Goal: Task Accomplishment & Management: Manage account settings

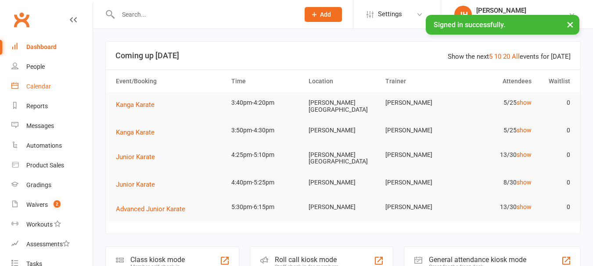
click at [53, 83] on link "Calendar" at bounding box center [51, 87] width 81 height 20
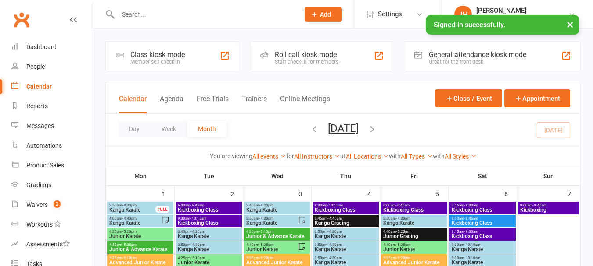
click at [368, 148] on div "You are viewing All events All events Empty events Full events Non-empty events…" at bounding box center [343, 156] width 474 height 20
click at [368, 155] on link "All Locations" at bounding box center [367, 156] width 43 height 7
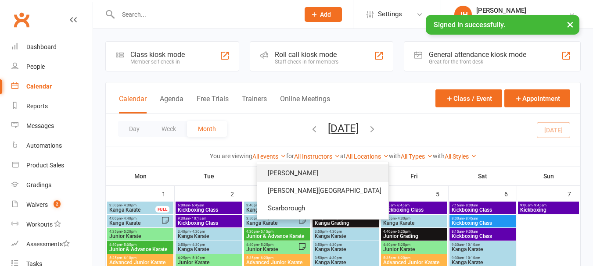
click at [323, 168] on link "[PERSON_NAME]" at bounding box center [322, 174] width 131 height 18
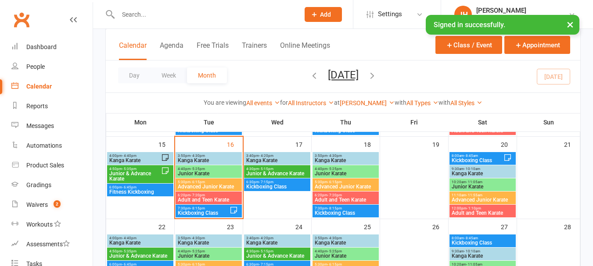
scroll to position [176, 0]
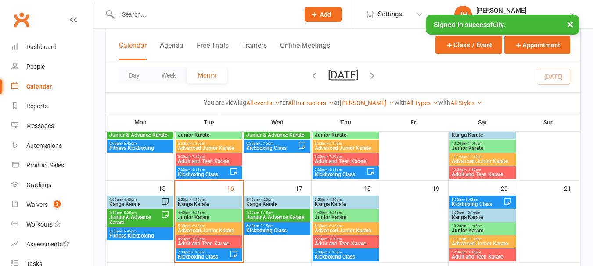
click at [224, 199] on span "3:50pm - 4:30pm" at bounding box center [208, 200] width 63 height 4
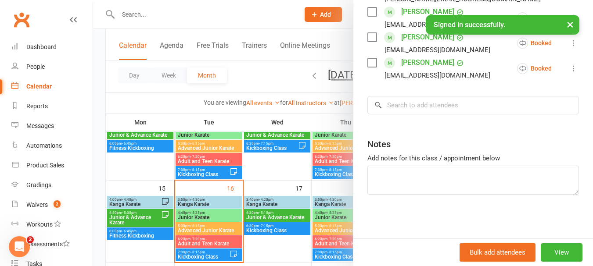
scroll to position [177, 0]
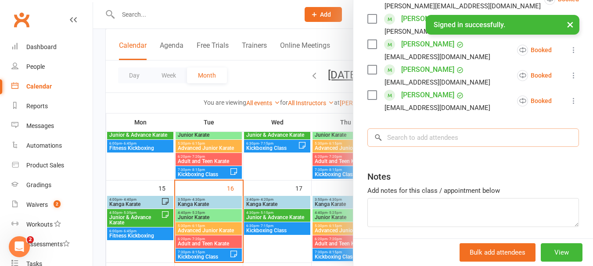
click at [443, 147] on input "search" at bounding box center [473, 138] width 212 height 18
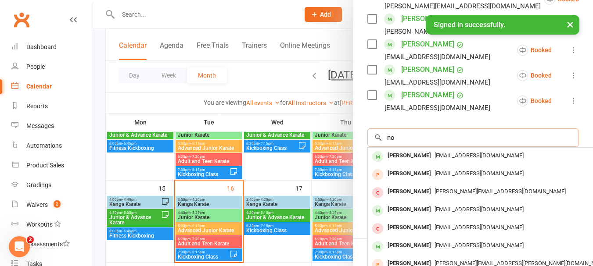
type input "n"
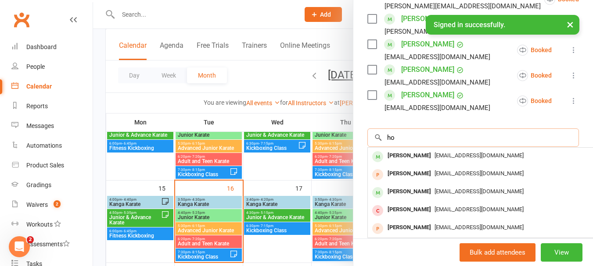
type input "h"
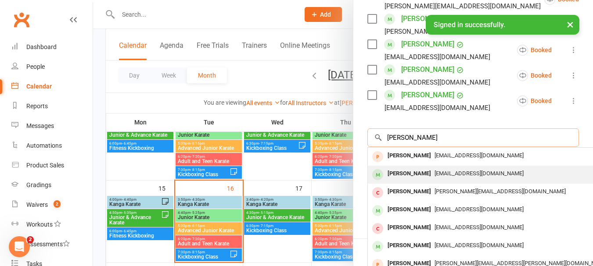
type input "[PERSON_NAME]"
click at [438, 177] on span "[EMAIL_ADDRESS][DOMAIN_NAME]" at bounding box center [479, 173] width 89 height 7
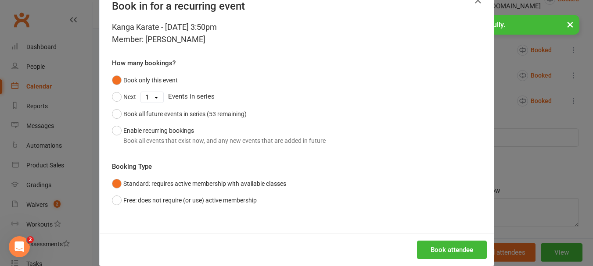
scroll to position [40, 0]
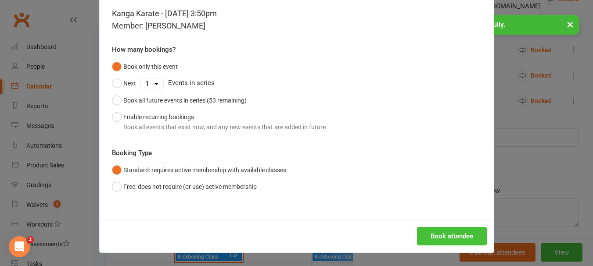
click at [449, 239] on button "Book attendee" at bounding box center [452, 236] width 70 height 18
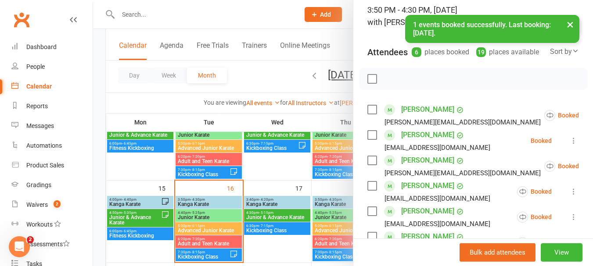
scroll to position [45, 0]
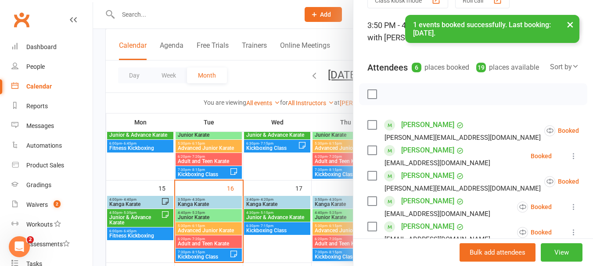
click at [369, 99] on label at bounding box center [371, 94] width 9 height 9
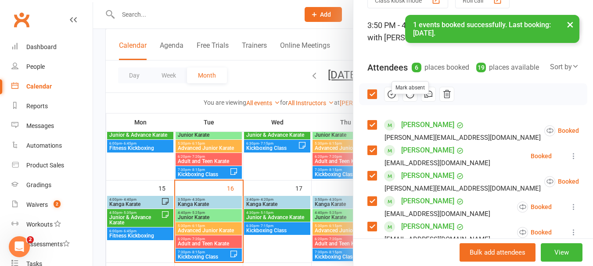
click at [411, 99] on icon "button" at bounding box center [410, 95] width 10 height 10
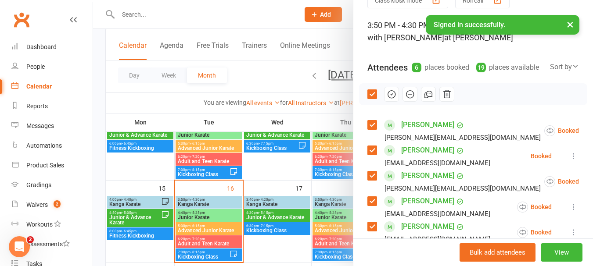
click at [368, 105] on div at bounding box center [473, 94] width 228 height 22
click at [368, 99] on label at bounding box center [371, 94] width 9 height 9
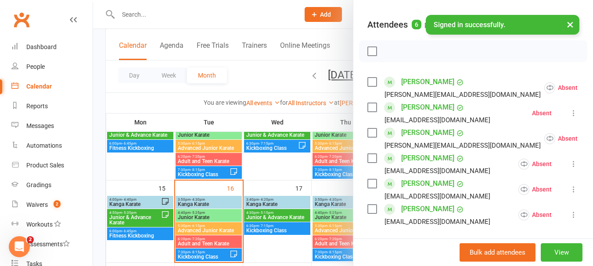
scroll to position [133, 0]
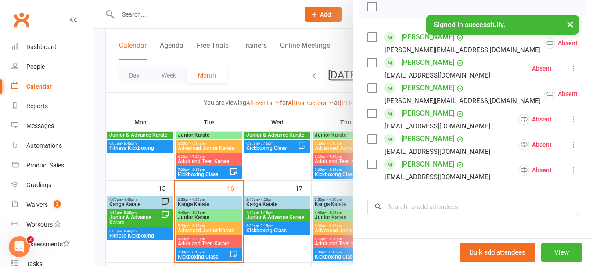
click at [569, 73] on icon at bounding box center [573, 68] width 9 height 9
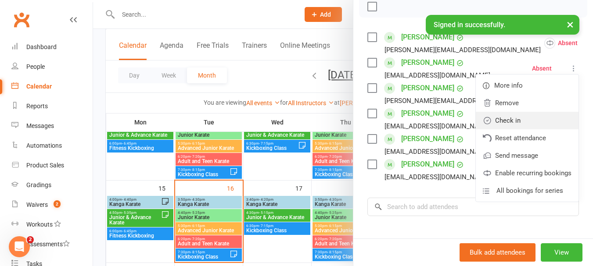
click at [493, 129] on link "Check in" at bounding box center [527, 121] width 103 height 18
